Goal: Task Accomplishment & Management: Use online tool/utility

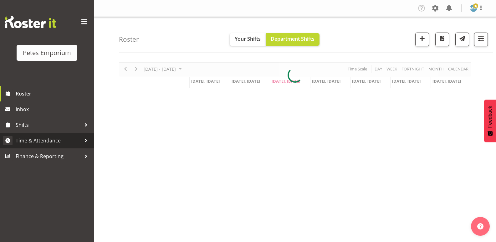
click at [55, 135] on link "Time & Attendance" at bounding box center [47, 141] width 94 height 16
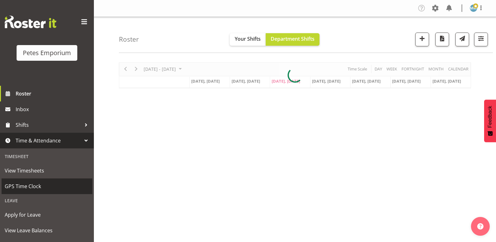
click at [32, 181] on link "GPS Time Clock" at bounding box center [47, 186] width 91 height 16
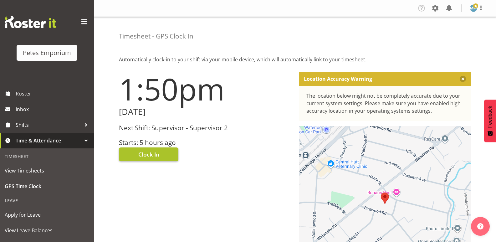
click at [147, 151] on span "Clock In" at bounding box center [148, 154] width 21 height 8
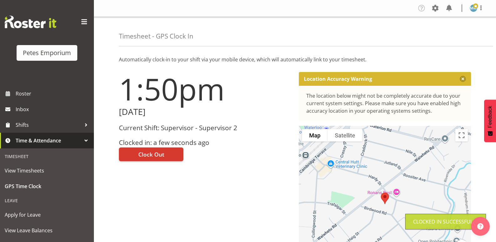
click at [471, 10] on img at bounding box center [474, 8] width 8 height 8
click at [442, 33] on link "Log Out" at bounding box center [455, 32] width 60 height 11
